Goal: Task Accomplishment & Management: Manage account settings

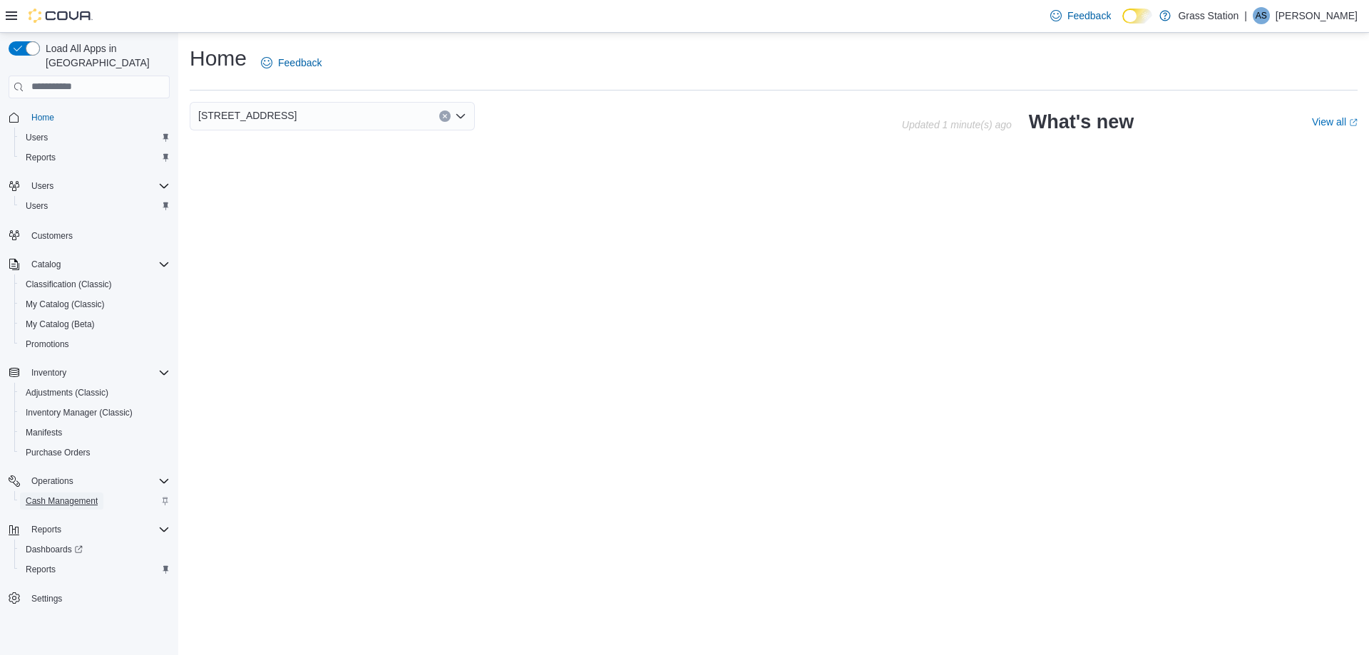
click at [39, 496] on span "Cash Management" at bounding box center [62, 501] width 72 height 11
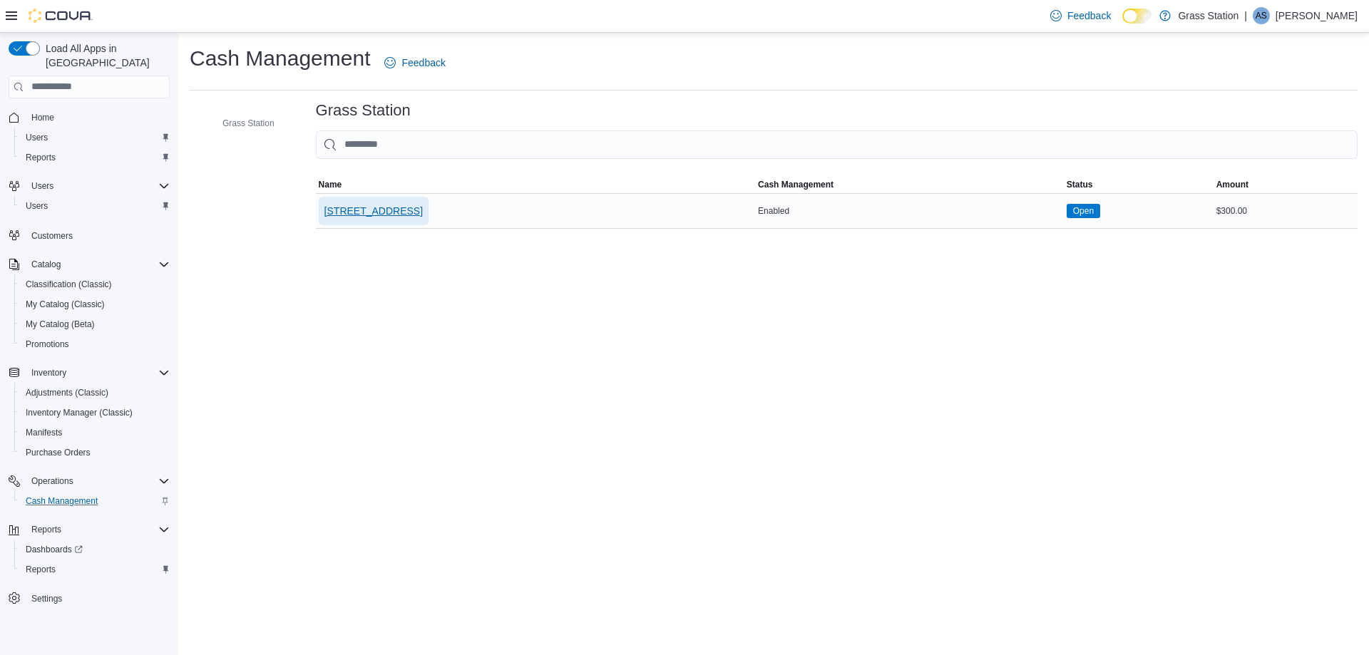
click at [383, 210] on span "[STREET_ADDRESS]" at bounding box center [373, 211] width 98 height 14
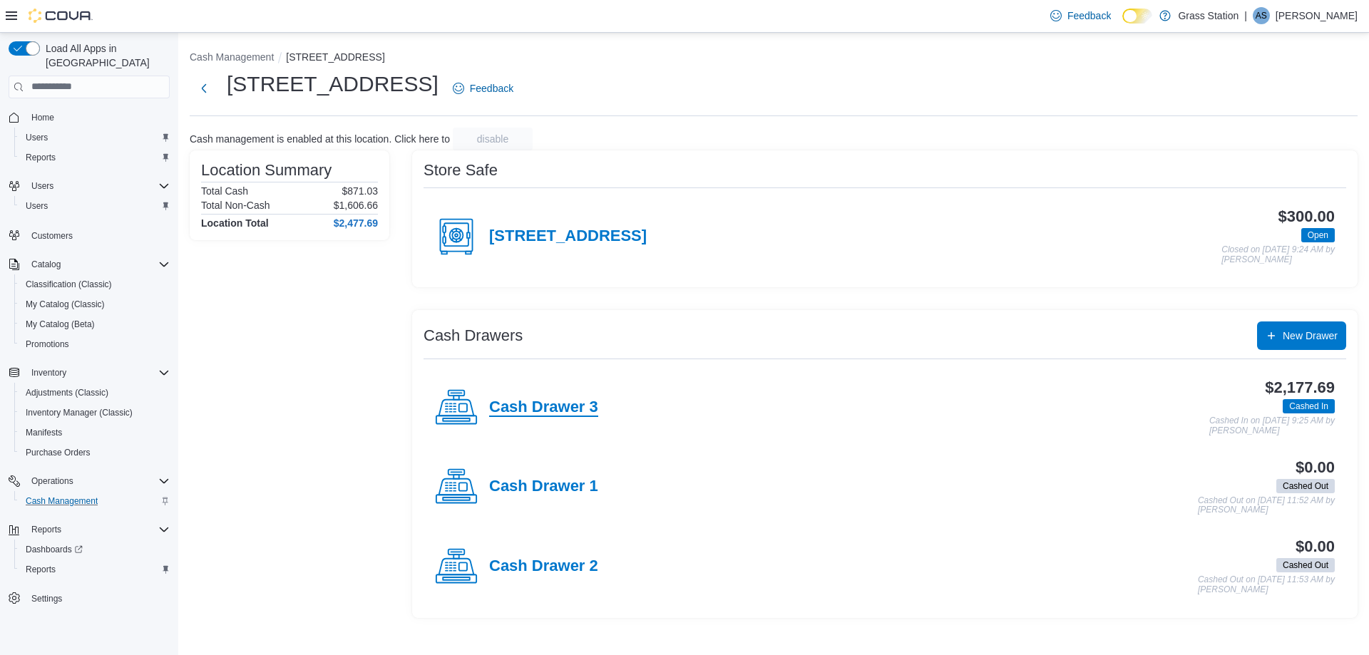
click at [583, 413] on h4 "Cash Drawer 3" at bounding box center [543, 408] width 109 height 19
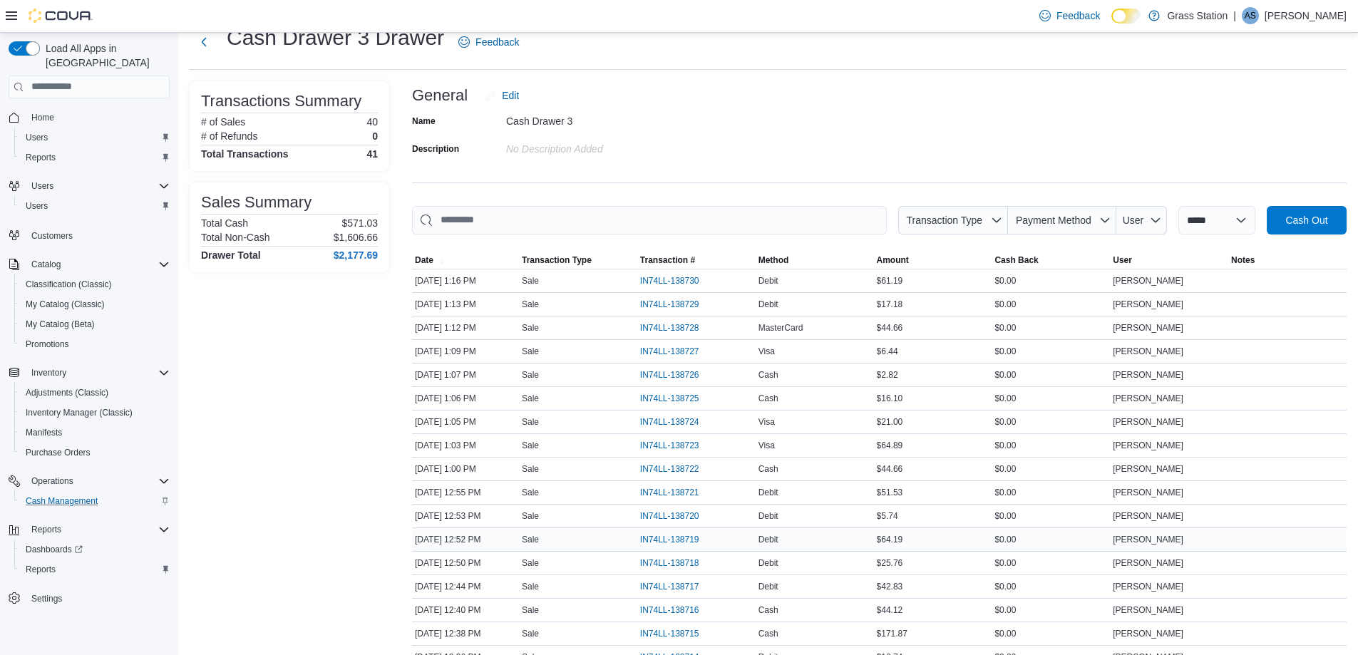
scroll to position [71, 0]
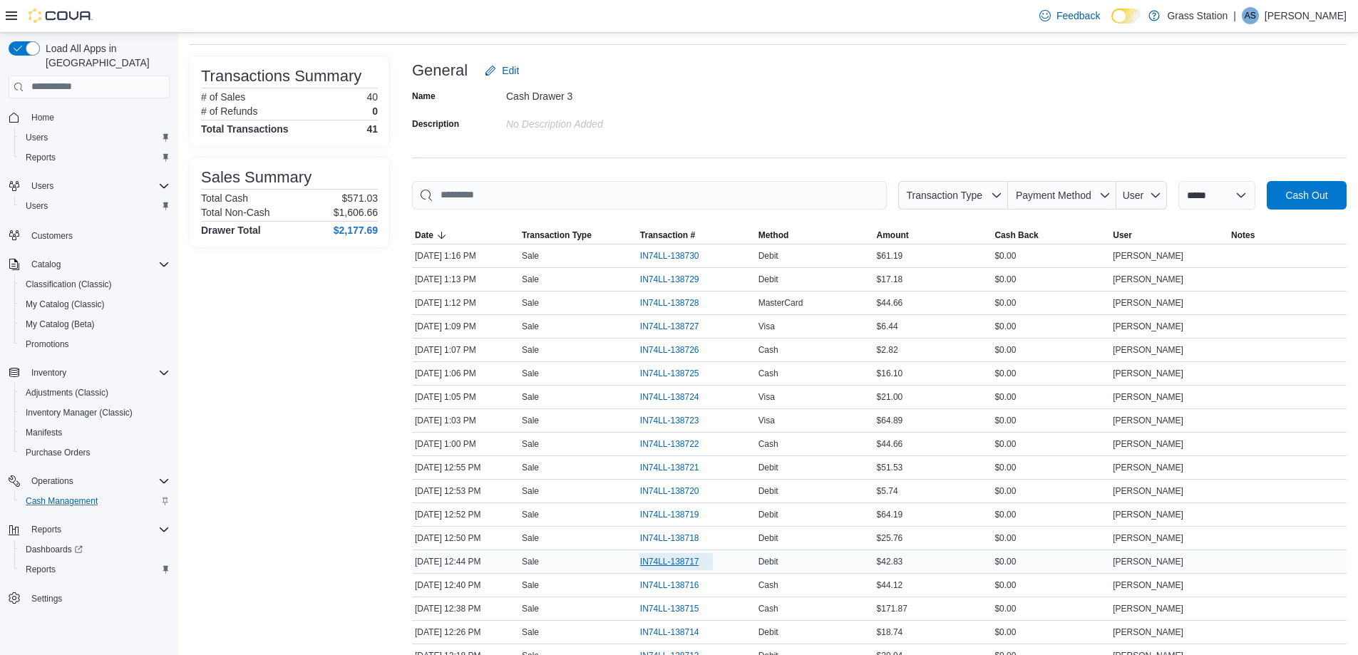
click at [675, 564] on span "IN74LL-138717" at bounding box center [669, 561] width 59 height 11
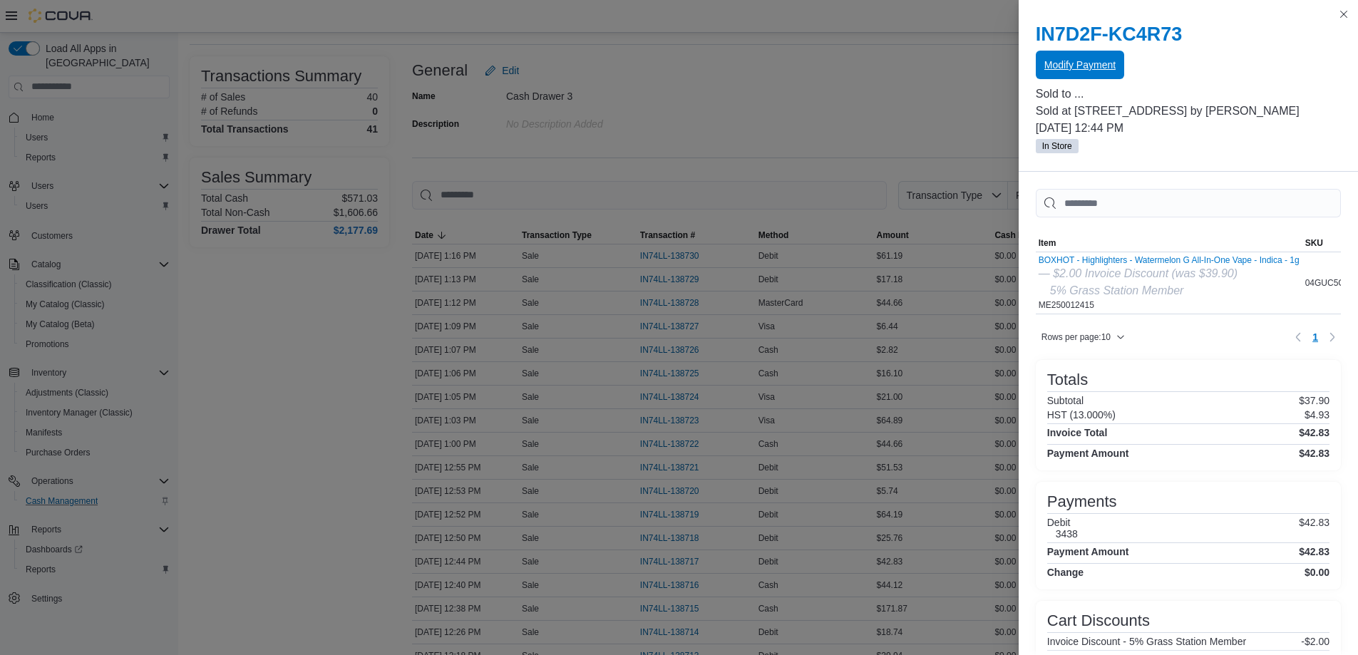
click at [1097, 63] on span "Modify Payment" at bounding box center [1080, 65] width 71 height 14
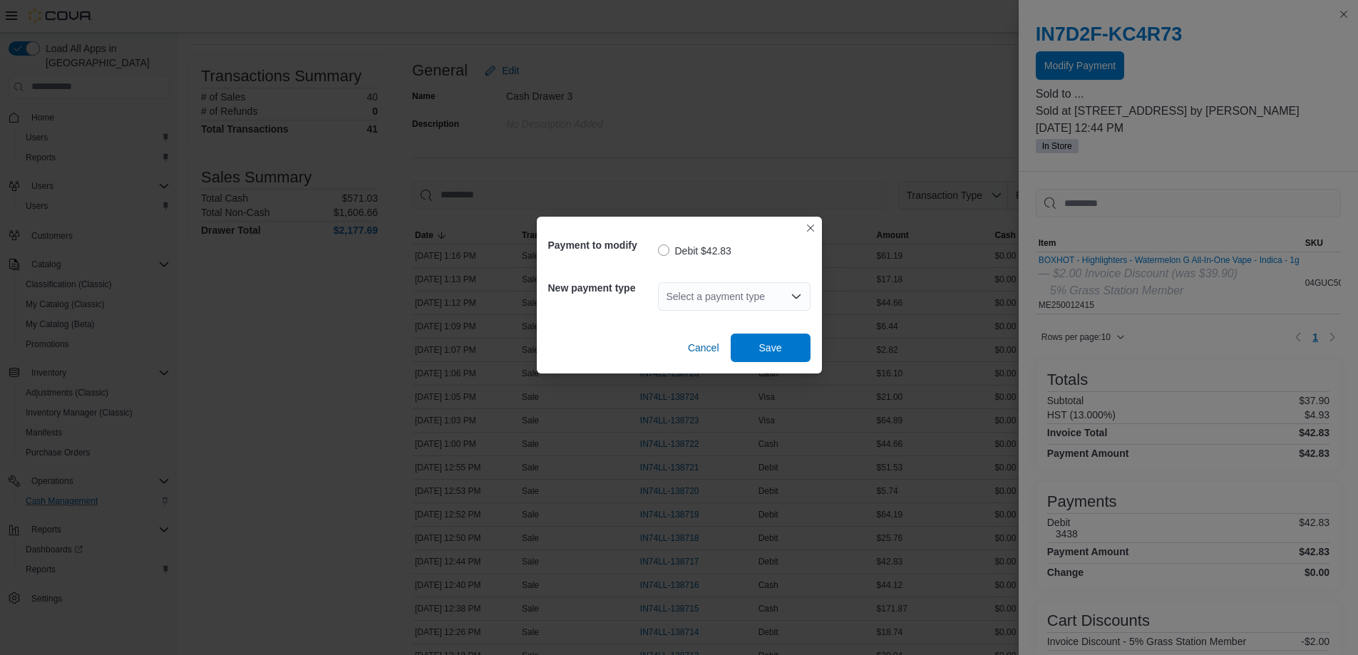
click at [756, 290] on div "Select a payment type" at bounding box center [734, 296] width 153 height 29
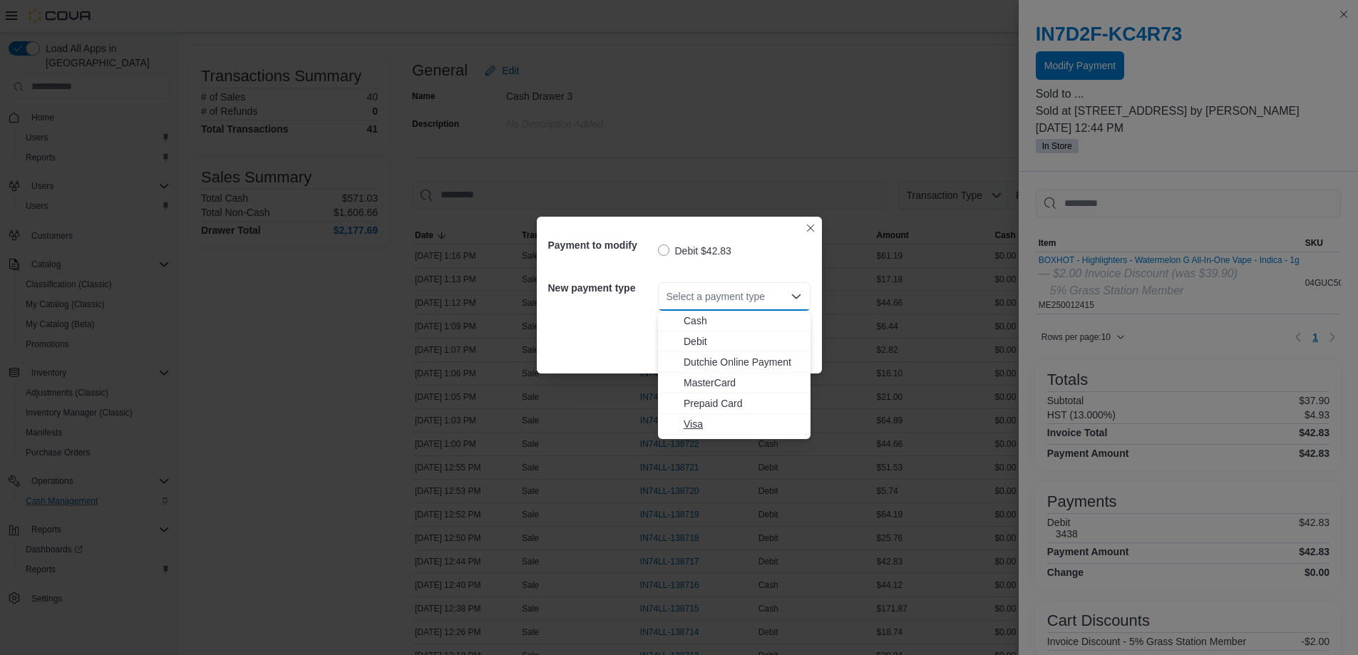
click at [739, 426] on span "Visa" at bounding box center [743, 424] width 118 height 14
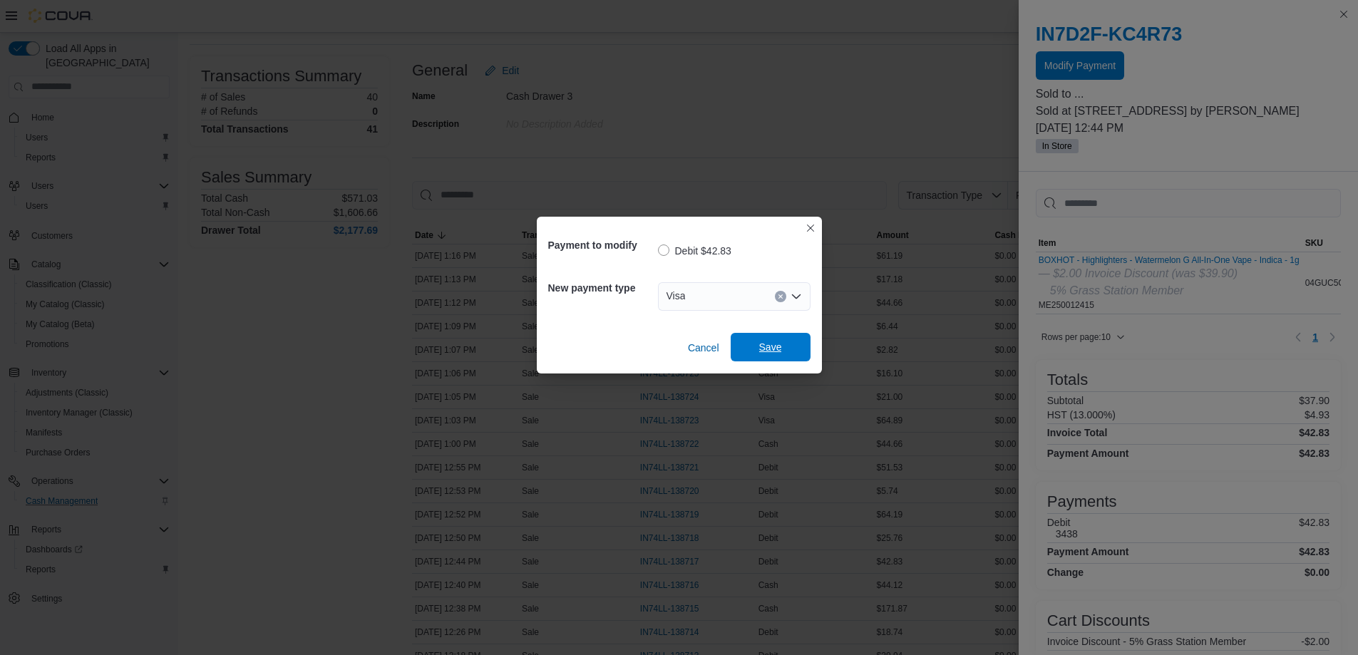
click at [766, 343] on span "Save" at bounding box center [770, 347] width 23 height 14
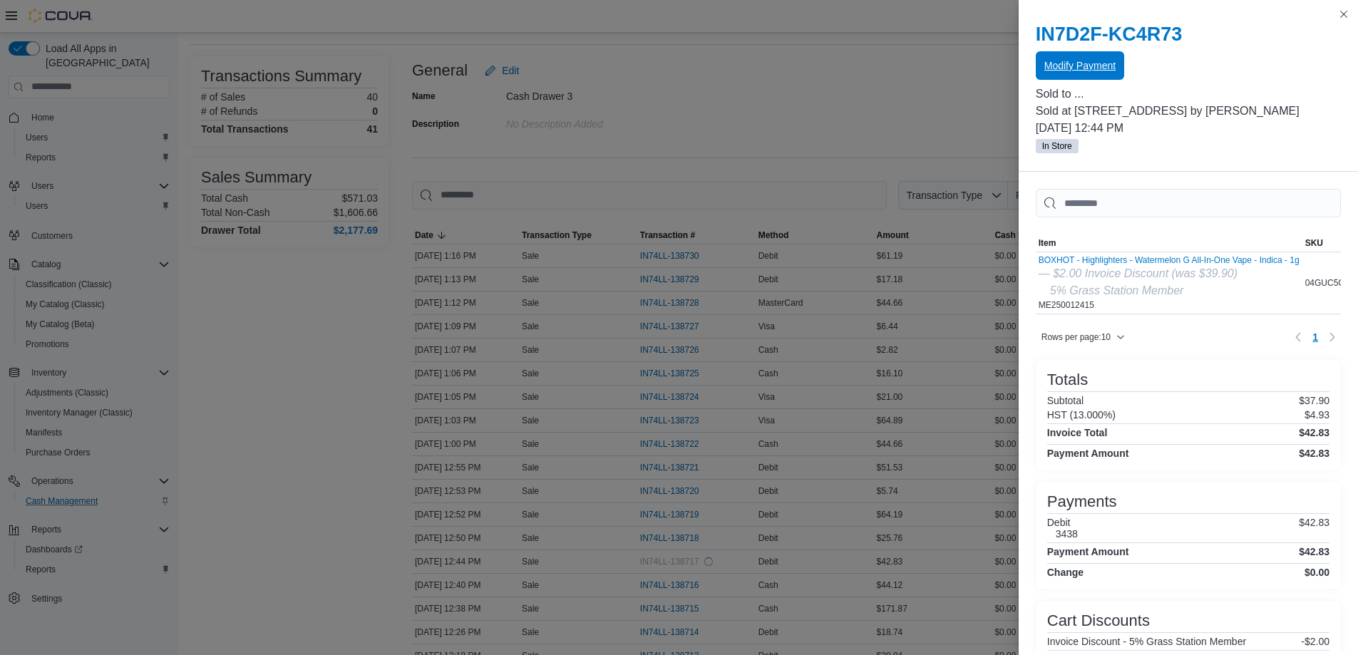
scroll to position [0, 0]
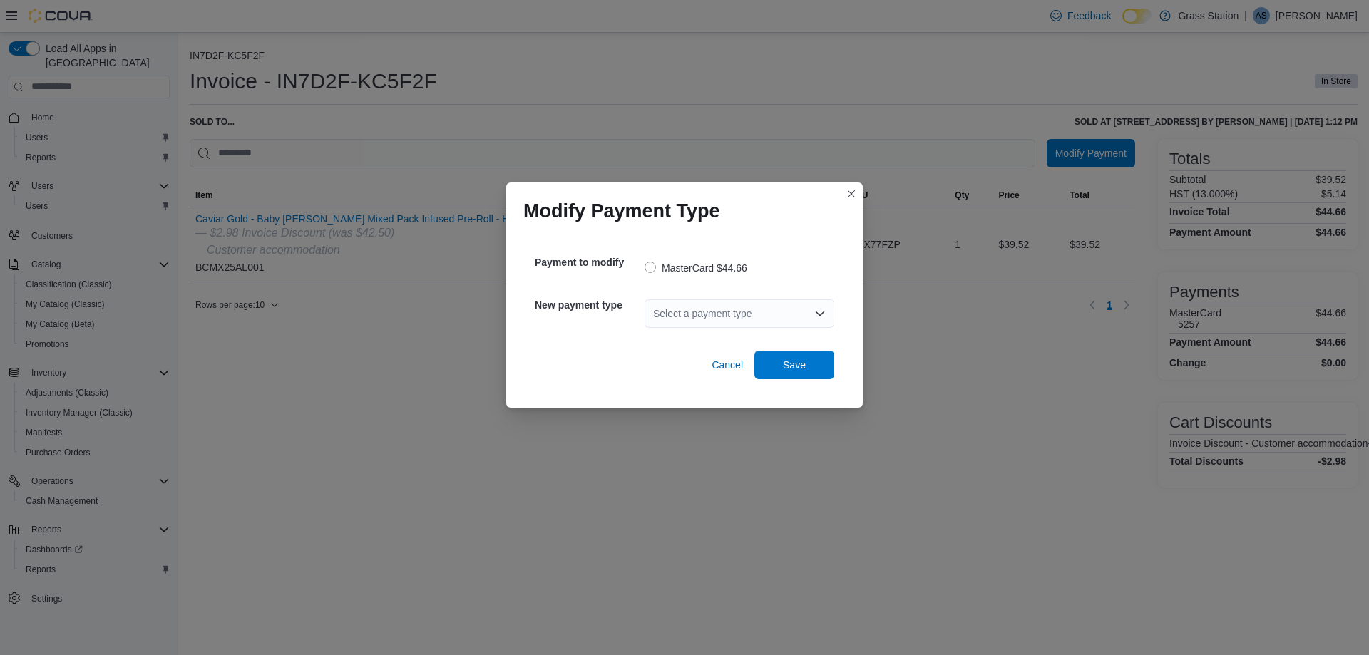
click at [781, 311] on div "Select a payment type" at bounding box center [740, 313] width 190 height 29
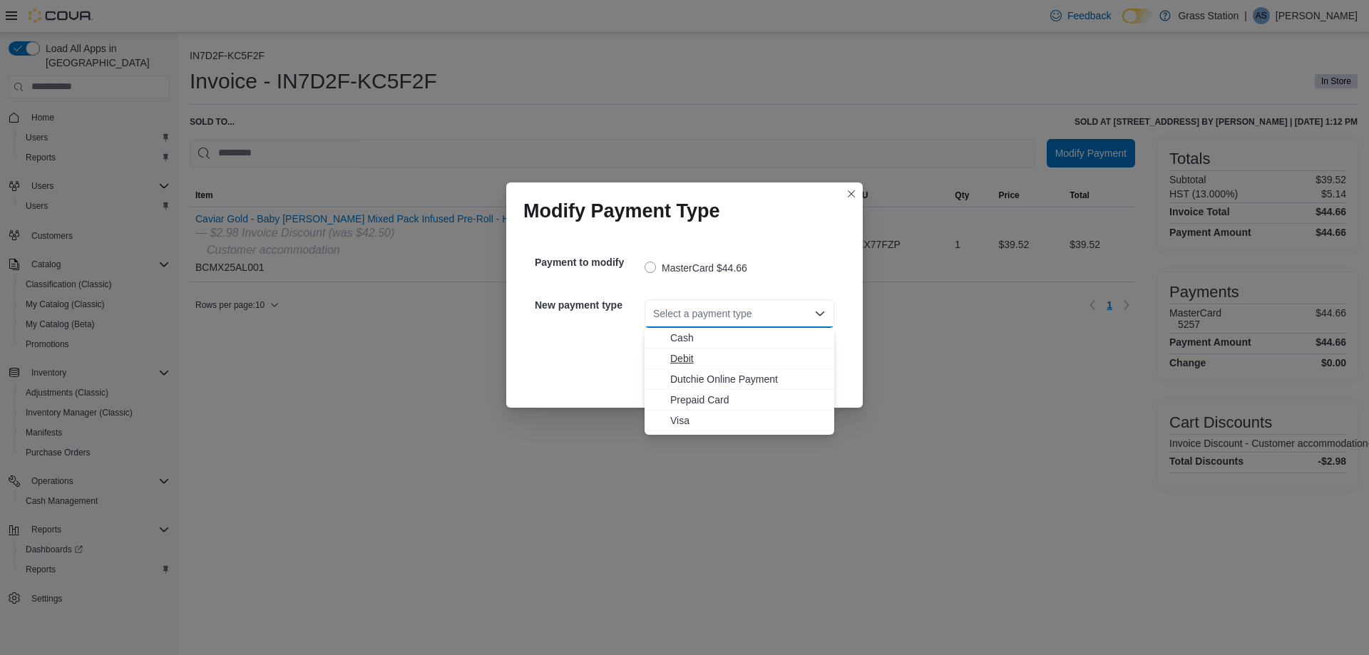
click at [699, 361] on span "Debit" at bounding box center [747, 359] width 155 height 14
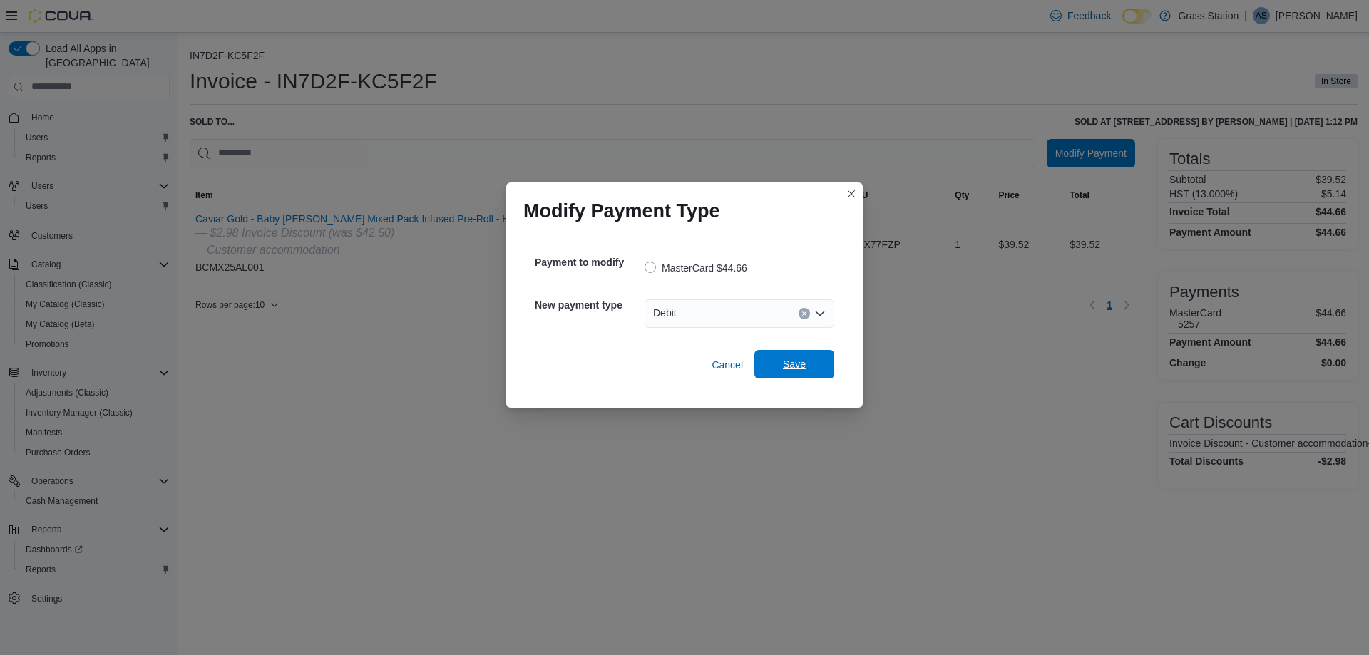
click at [778, 354] on span "Save" at bounding box center [794, 364] width 63 height 29
click at [849, 190] on button "Closes this modal window" at bounding box center [851, 193] width 17 height 17
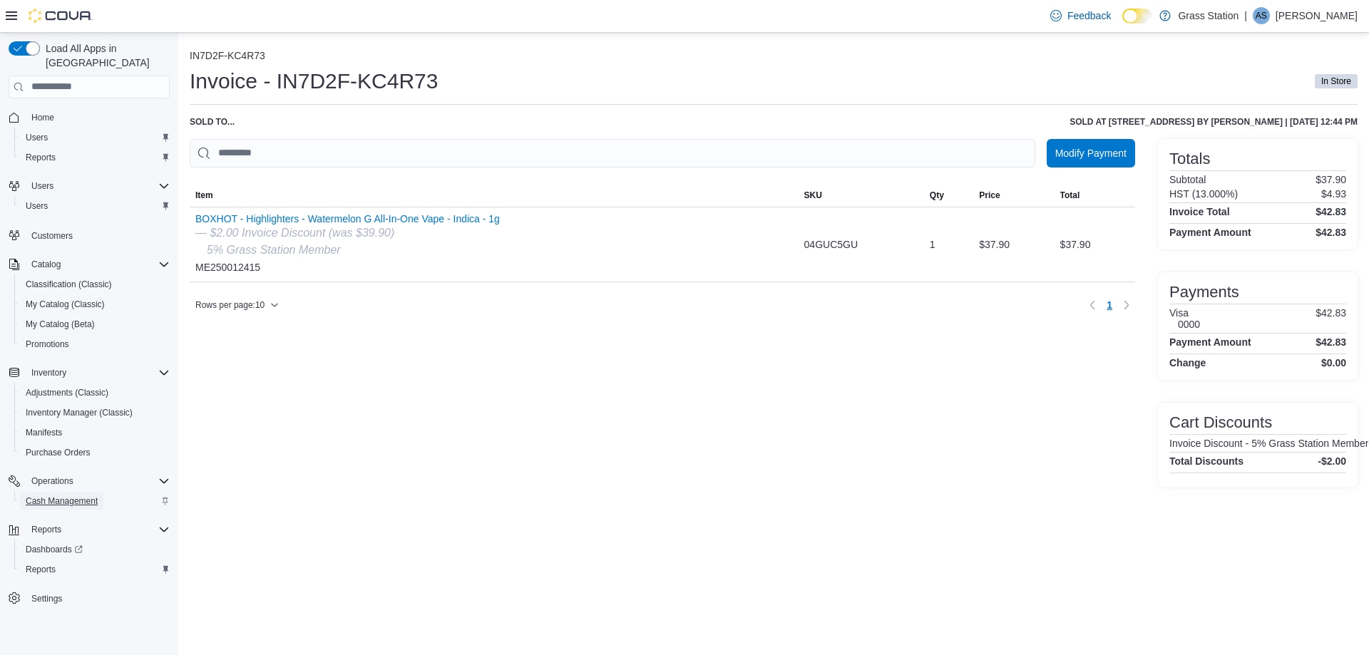
click at [96, 496] on span "Cash Management" at bounding box center [62, 501] width 72 height 11
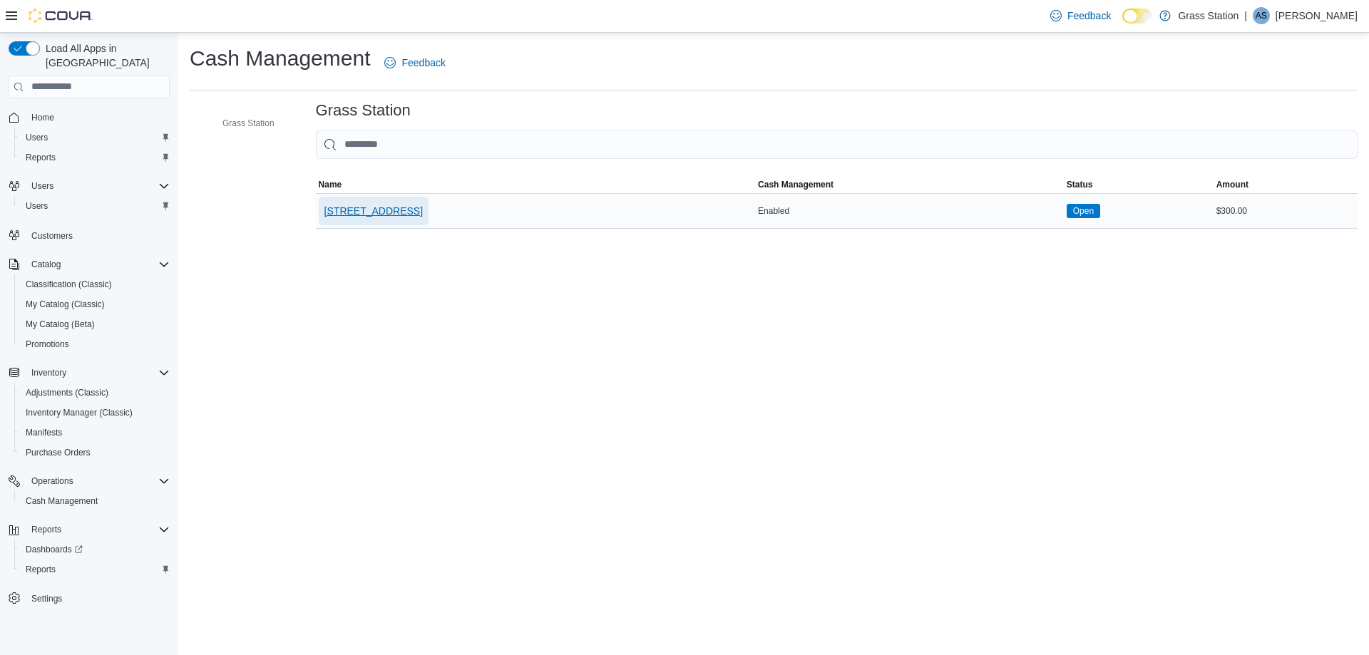
click at [370, 220] on span "[STREET_ADDRESS]" at bounding box center [373, 211] width 98 height 29
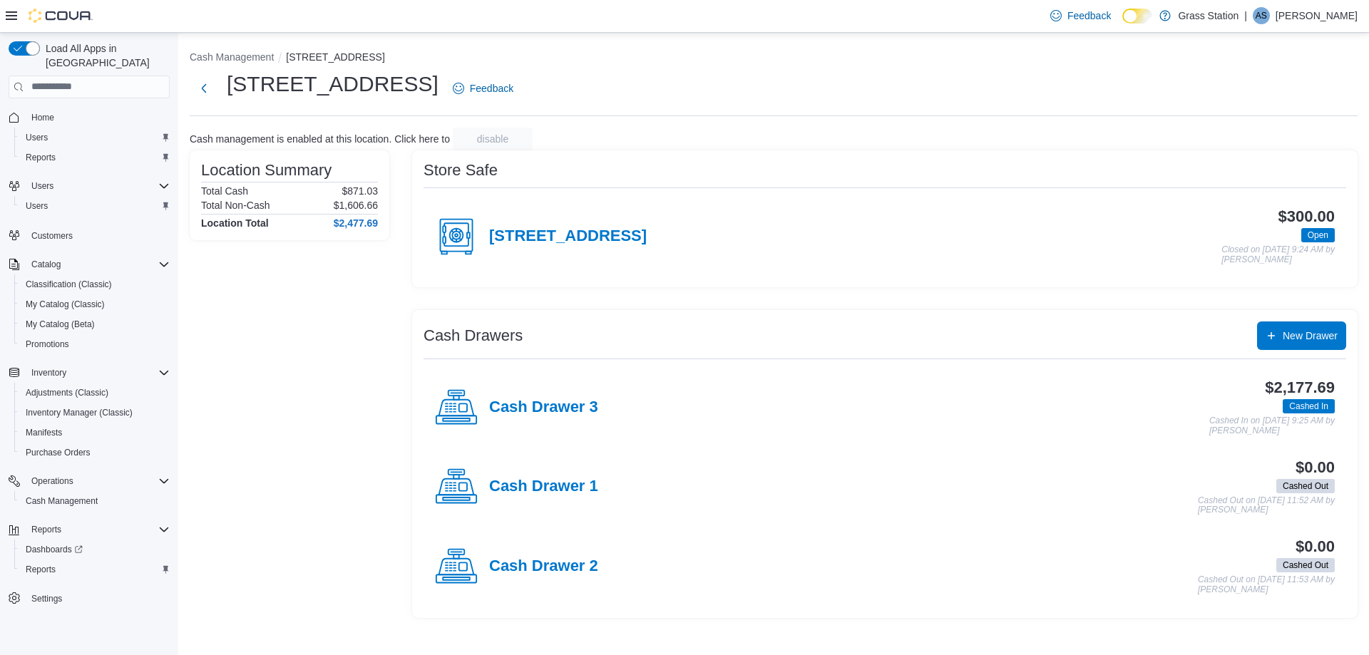
click at [549, 399] on h4 "Cash Drawer 3" at bounding box center [543, 408] width 109 height 19
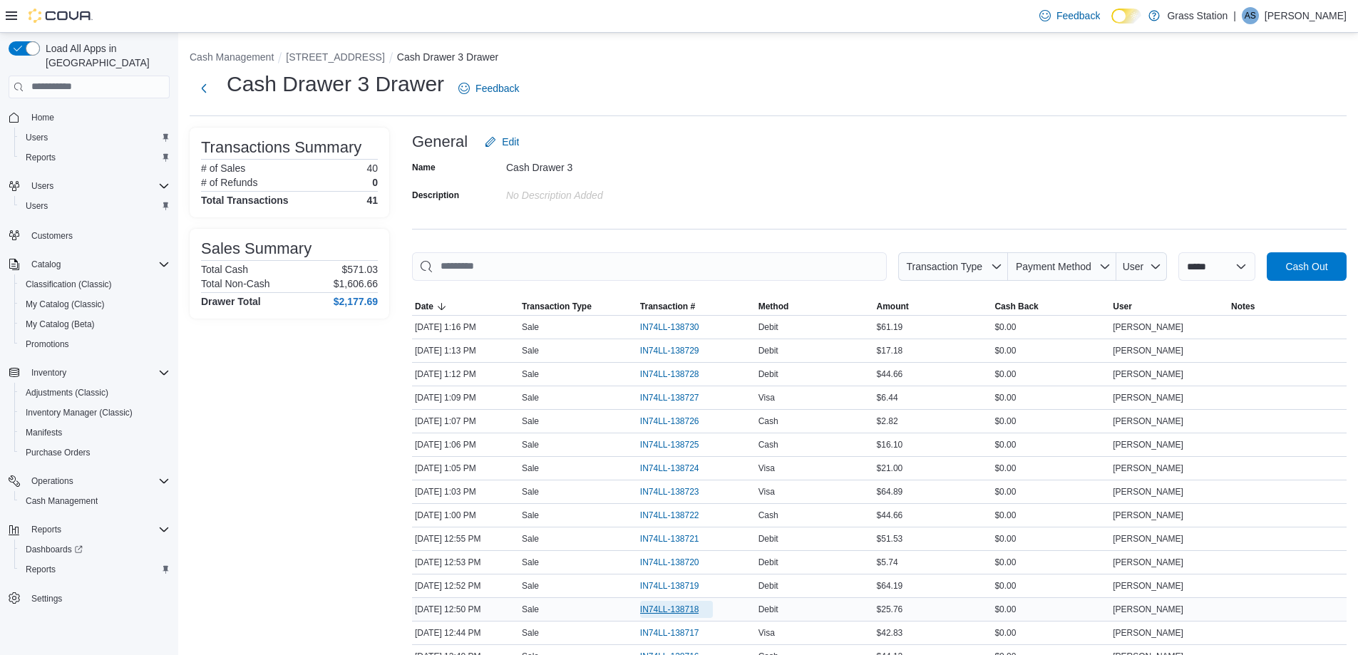
click at [699, 615] on span "IN74LL-138718" at bounding box center [669, 609] width 59 height 11
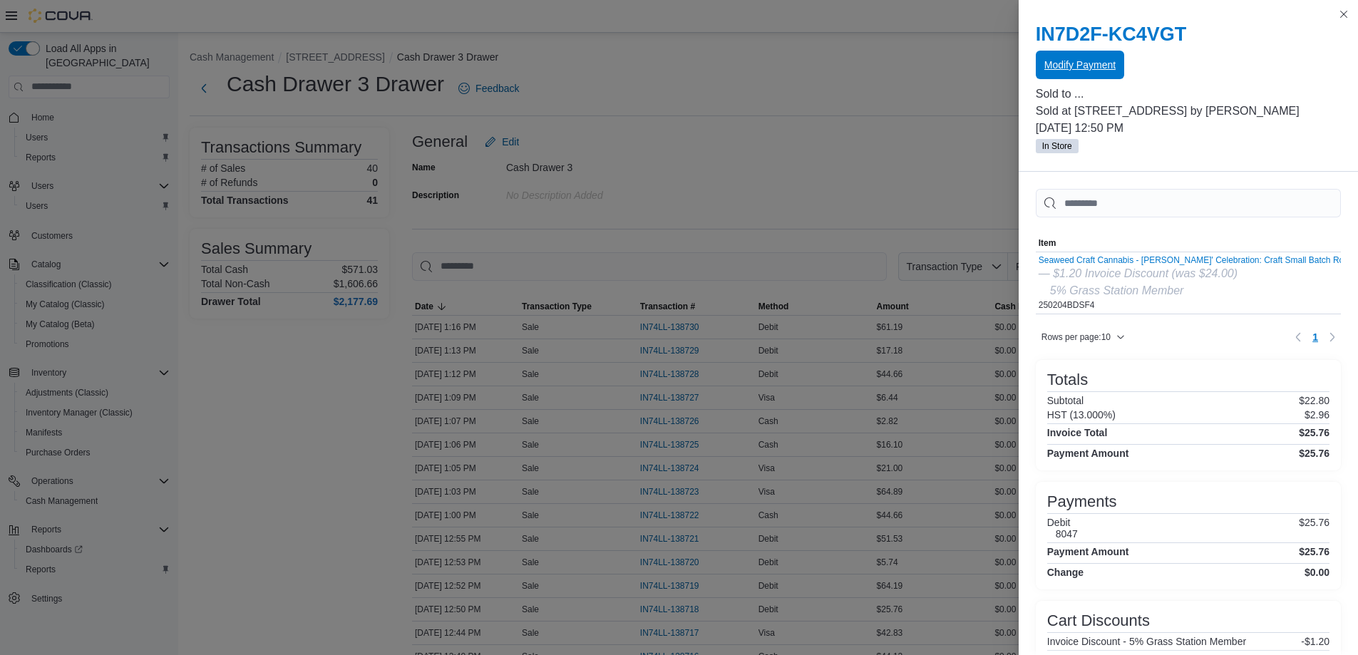
click at [1097, 61] on span "Modify Payment" at bounding box center [1080, 65] width 71 height 14
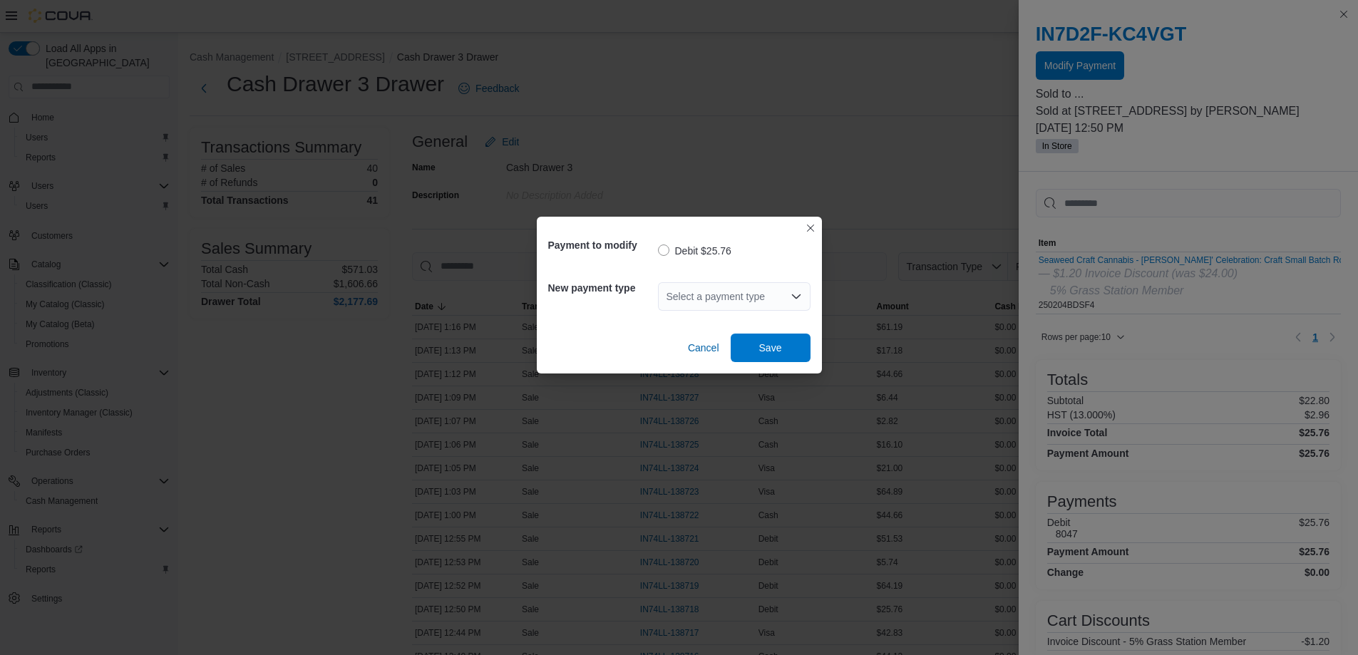
click at [729, 299] on div "Select a payment type" at bounding box center [734, 296] width 153 height 29
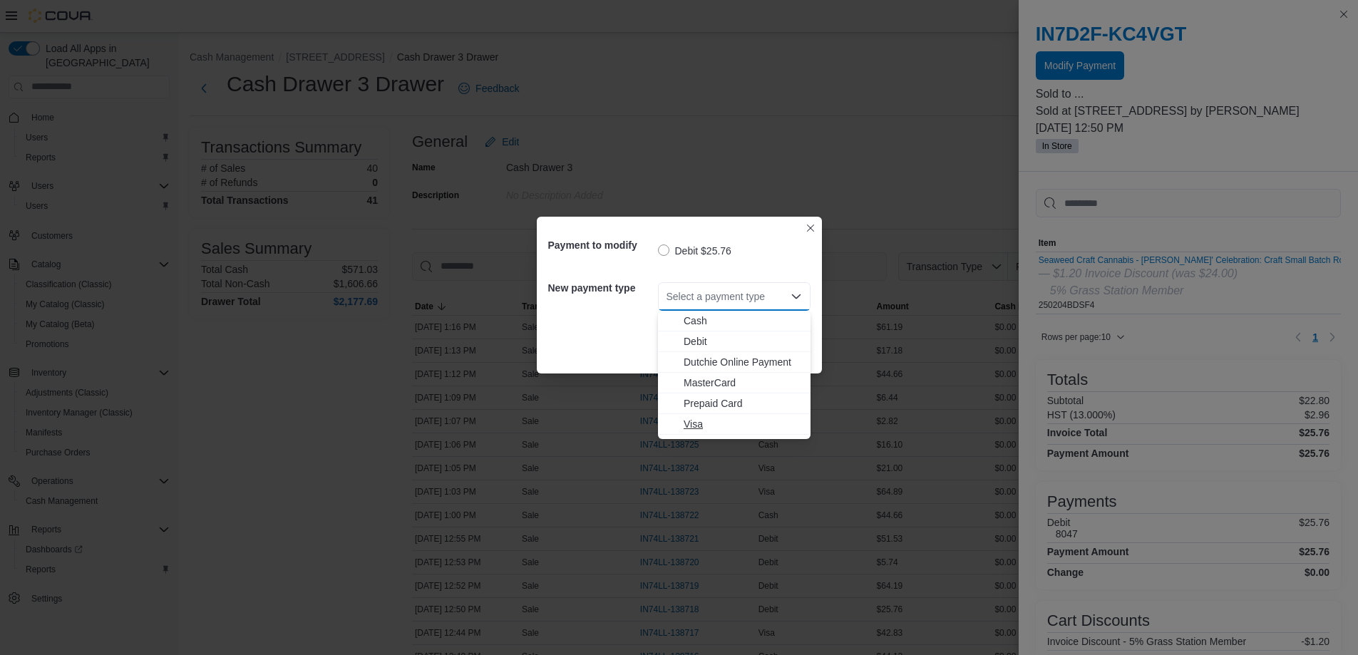
click at [724, 416] on button "Visa" at bounding box center [734, 424] width 153 height 21
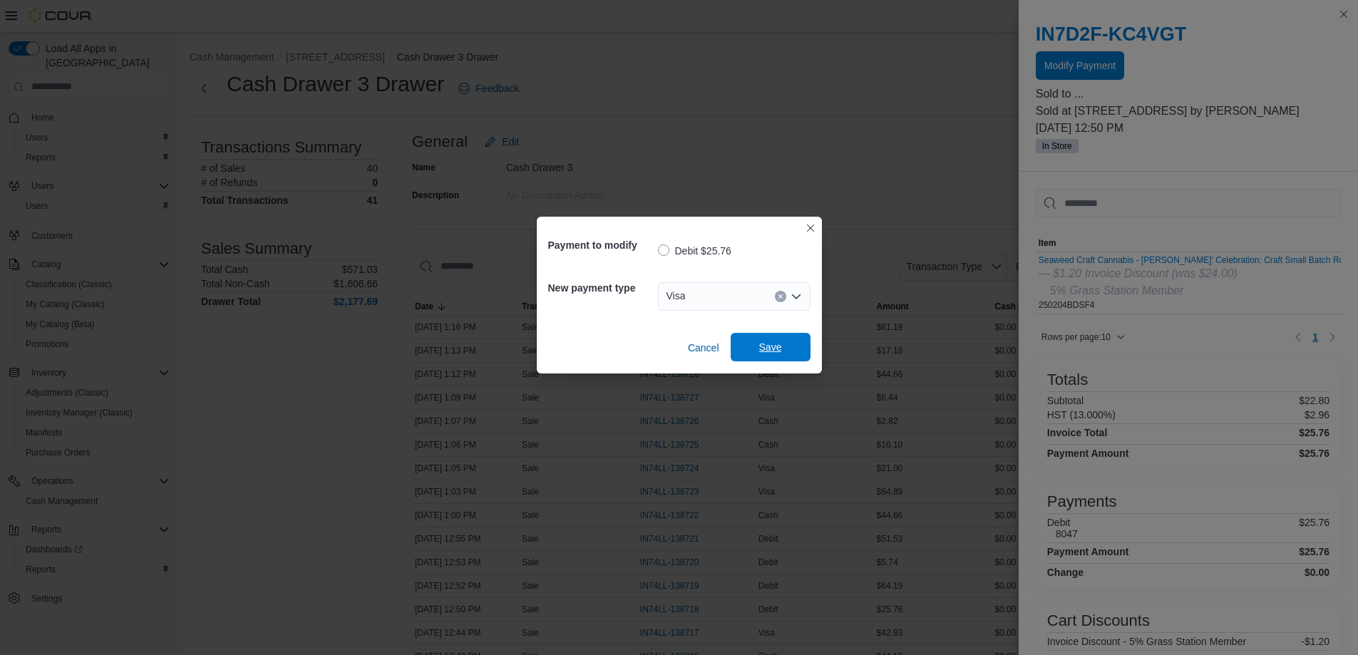
click at [744, 356] on span "Save" at bounding box center [770, 347] width 63 height 29
